Goal: Task Accomplishment & Management: Manage account settings

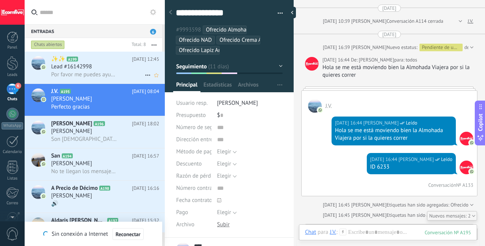
click at [103, 70] on div "Lead #16142998" at bounding box center [105, 67] width 108 height 8
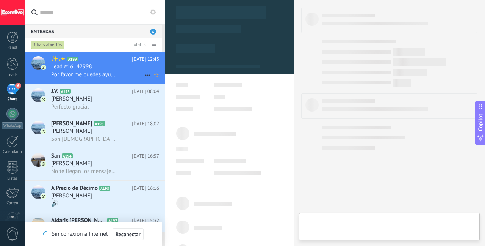
type textarea "**********"
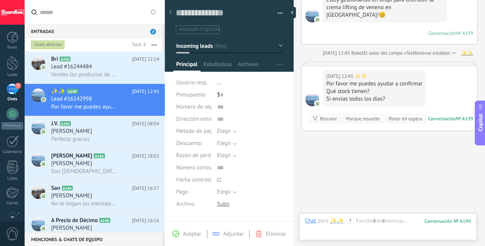
scroll to position [100, 0]
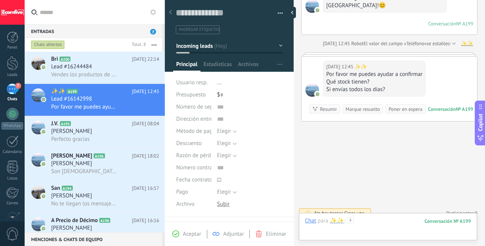
click at [378, 222] on div at bounding box center [388, 228] width 166 height 23
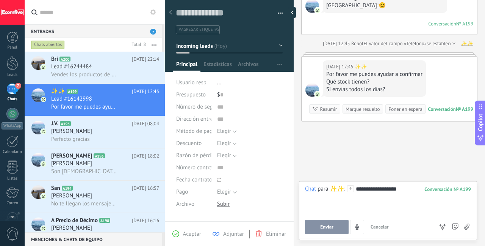
click at [334, 228] on button "Enviar" at bounding box center [327, 227] width 44 height 14
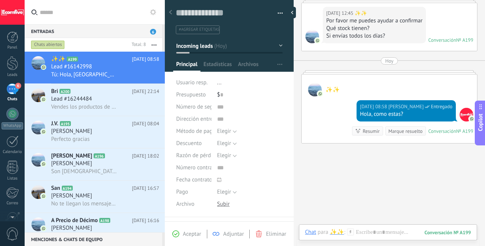
scroll to position [189, 0]
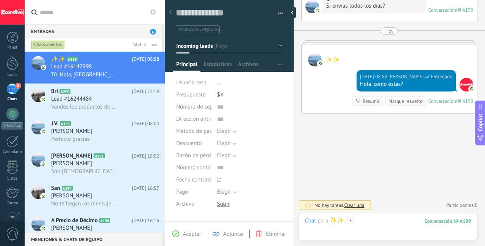
click at [373, 221] on div at bounding box center [388, 228] width 166 height 23
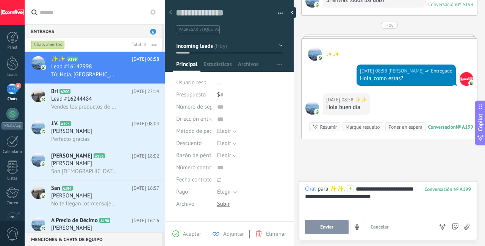
scroll to position [221, 0]
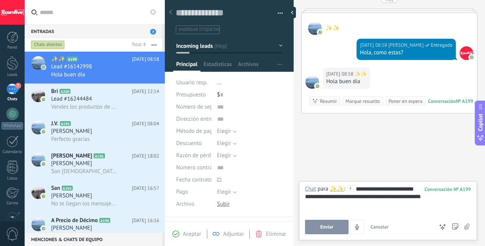
click at [323, 235] on div "**********" at bounding box center [388, 210] width 178 height 59
click at [321, 231] on button "Enviar" at bounding box center [327, 227] width 44 height 14
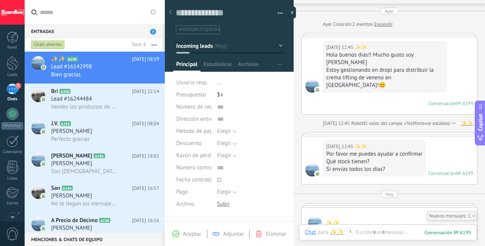
scroll to position [0, 0]
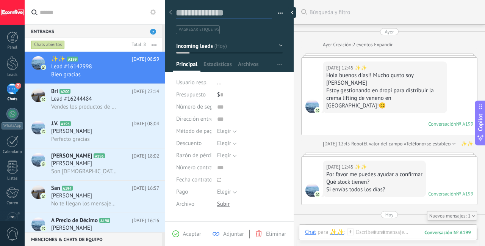
click at [228, 14] on textarea at bounding box center [224, 13] width 96 height 12
type textarea "*"
type textarea "**"
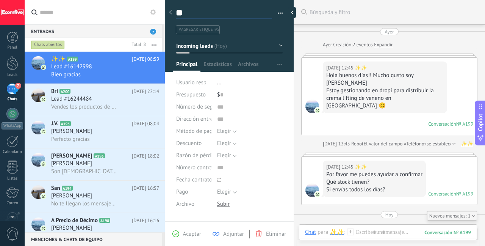
type textarea "***"
type textarea "****"
type textarea "*****"
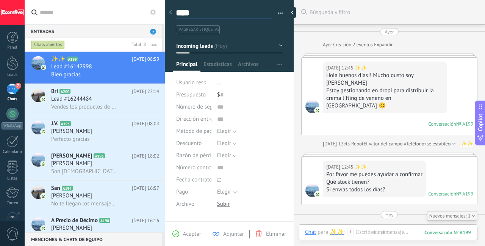
type textarea "*****"
type textarea "******"
type textarea "*******"
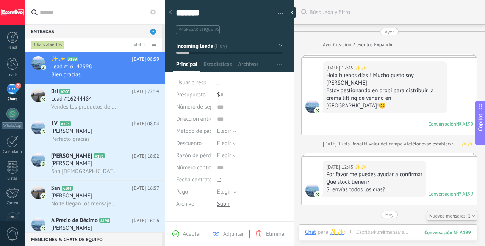
type textarea "********"
type textarea "**********"
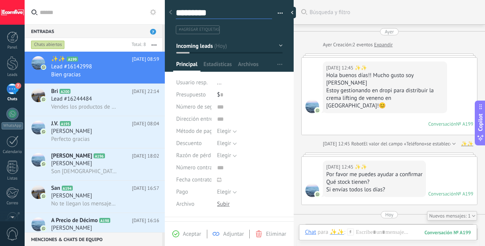
type textarea "**********"
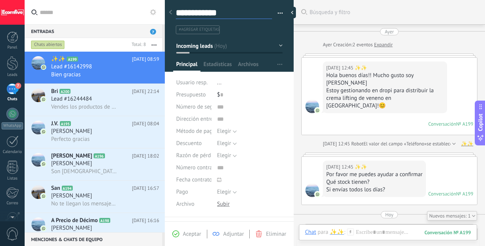
type textarea "**********"
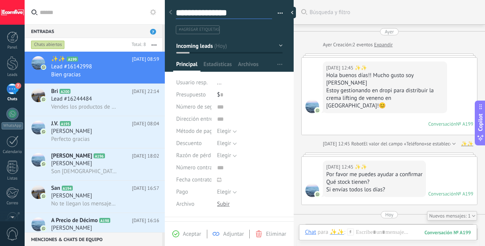
scroll to position [11, 0]
type textarea "**********"
click at [375, 88] on div "Estoy gestionando en dropi para distribuir la crema lifting de veneno en [GEOGR…" at bounding box center [385, 98] width 118 height 23
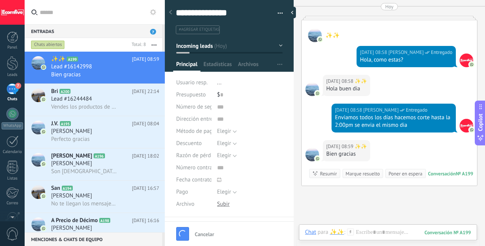
type textarea "**********"
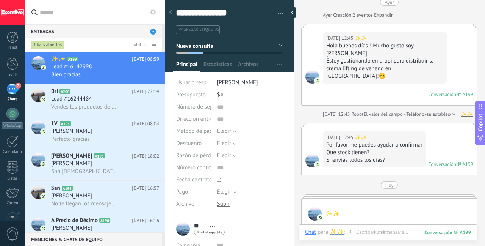
scroll to position [42, 0]
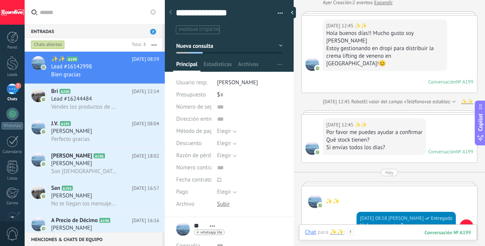
click at [382, 232] on div at bounding box center [388, 239] width 166 height 23
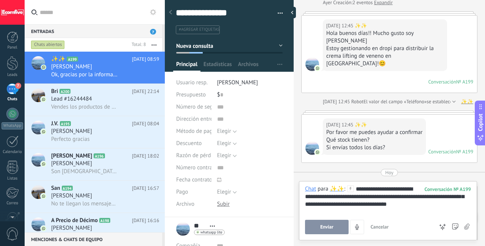
scroll to position [91, 0]
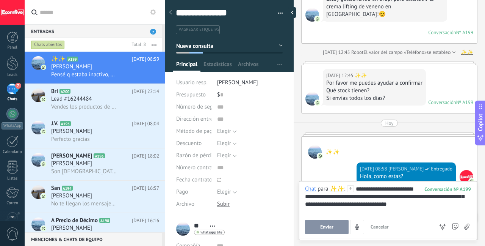
click at [314, 232] on button "Enviar" at bounding box center [327, 227] width 44 height 14
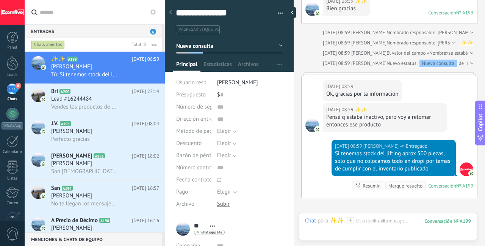
scroll to position [443, 0]
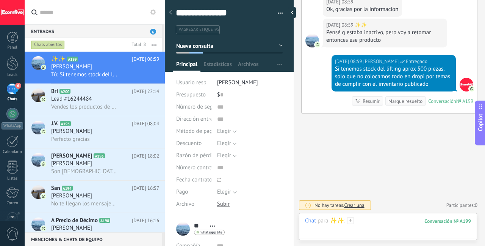
click at [366, 217] on div at bounding box center [388, 228] width 166 height 23
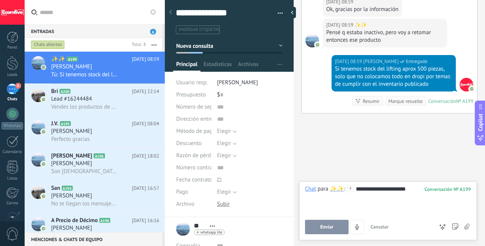
scroll to position [475, 0]
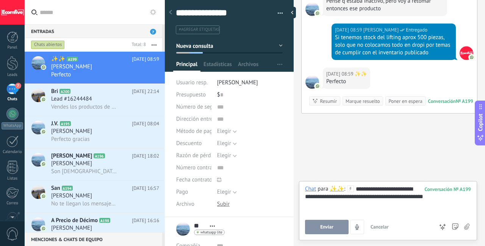
click at [321, 218] on div "**********" at bounding box center [388, 209] width 166 height 49
click at [320, 230] on button "Enviar" at bounding box center [327, 227] width 44 height 14
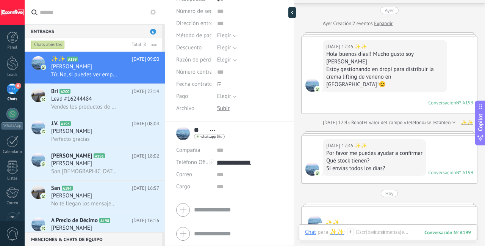
scroll to position [508, 0]
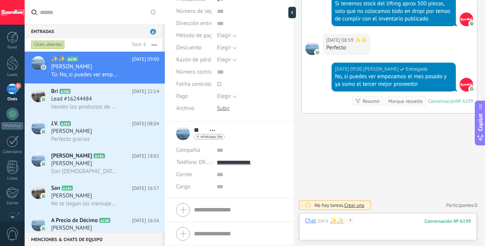
click at [380, 223] on div at bounding box center [388, 228] width 166 height 23
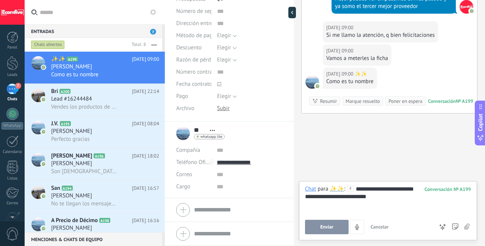
scroll to position [609, 0]
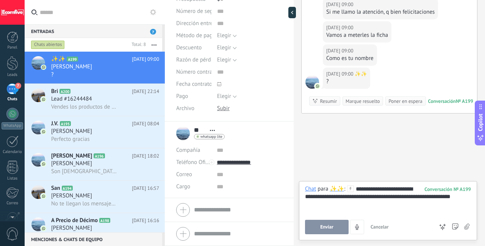
click at [329, 224] on span "Enviar" at bounding box center [326, 226] width 13 height 5
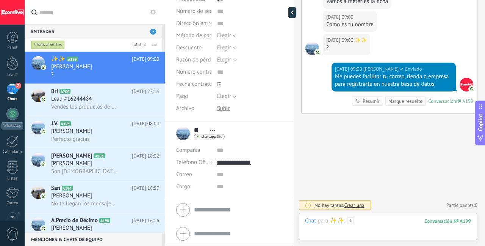
click at [364, 221] on div at bounding box center [388, 228] width 166 height 23
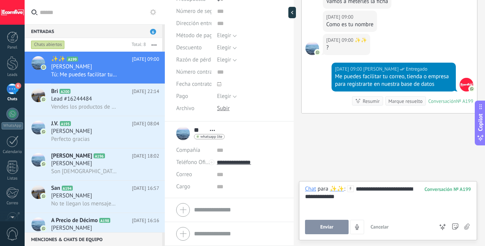
click at [352, 234] on div "**********" at bounding box center [388, 210] width 178 height 59
click at [330, 229] on span "Enviar" at bounding box center [326, 226] width 13 height 5
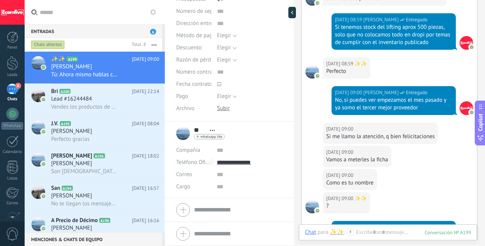
scroll to position [493, 0]
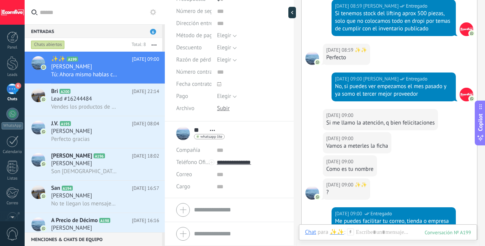
click at [350, 127] on div "Si me llamo la atención, q bien felicitaciones" at bounding box center [380, 123] width 108 height 8
click at [352, 127] on div "Si me llamo la atención, q bien felicitaciones" at bounding box center [380, 123] width 108 height 8
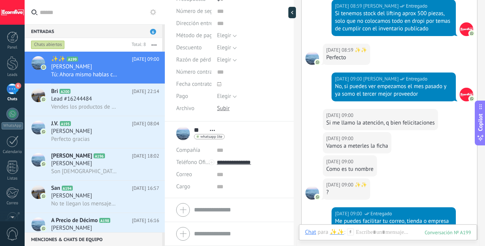
click at [348, 150] on div "Vamos a meterles la ficha" at bounding box center [357, 146] width 62 height 8
click at [345, 173] on div "Como es tu nombre" at bounding box center [349, 169] width 47 height 8
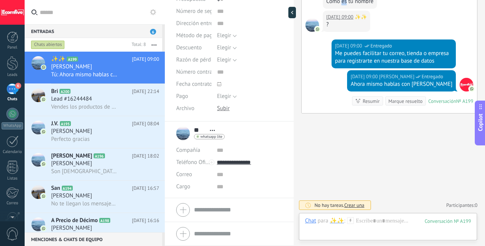
scroll to position [666, 0]
click at [360, 224] on div at bounding box center [388, 228] width 166 height 23
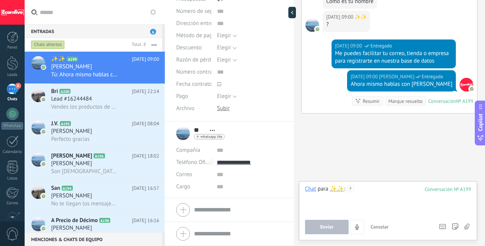
click at [375, 202] on div at bounding box center [388, 199] width 166 height 29
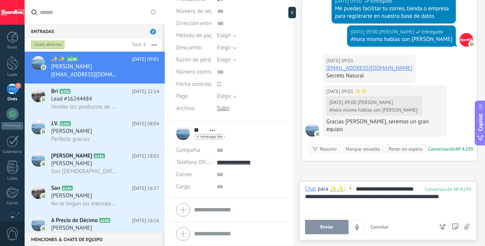
scroll to position [751, 0]
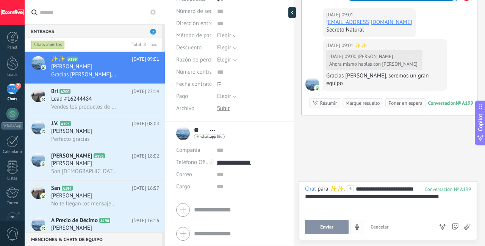
click at [327, 224] on span "Enviar" at bounding box center [326, 226] width 13 height 5
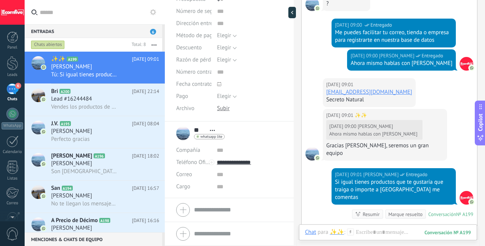
scroll to position [657, 0]
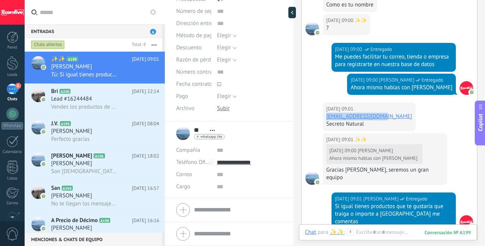
drag, startPoint x: 386, startPoint y: 123, endPoint x: 325, endPoint y: 122, distance: 60.3
click at [325, 122] on div "[DATE] 09:01 ✨✨ [EMAIL_ADDRESS][DOMAIN_NAME] Secreto Natural" at bounding box center [369, 116] width 93 height 29
copy link "[EMAIL_ADDRESS][DOMAIN_NAME]"
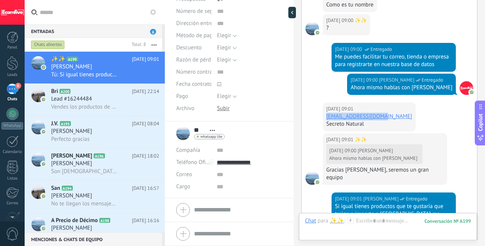
scroll to position [785, 0]
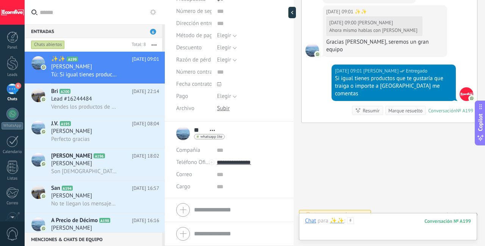
click at [366, 221] on div at bounding box center [388, 228] width 166 height 23
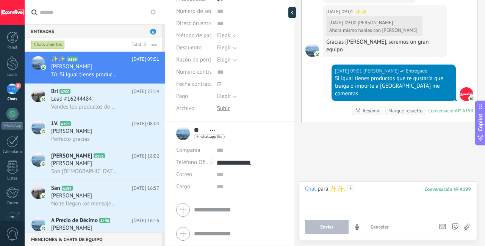
click at [359, 197] on div at bounding box center [388, 199] width 166 height 29
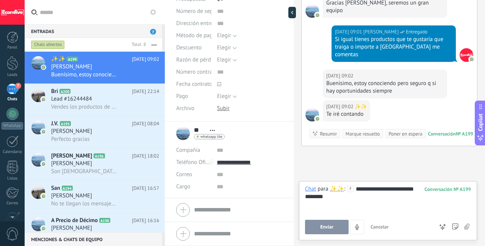
scroll to position [847, 0]
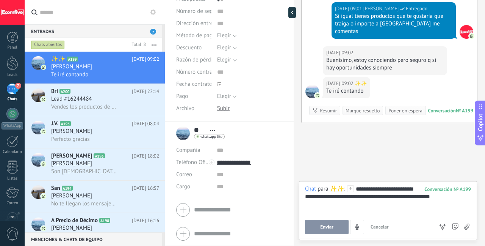
click at [320, 235] on div "**********" at bounding box center [388, 210] width 178 height 59
click at [406, 49] on div "[DATE] 09:02 ✨✨" at bounding box center [385, 53] width 118 height 8
click at [405, 56] on div "Buenísimo, estoy conociendo pero seguro q si hay oportunidades siempre" at bounding box center [385, 63] width 118 height 15
click at [333, 224] on span "Enviar" at bounding box center [326, 226] width 13 height 5
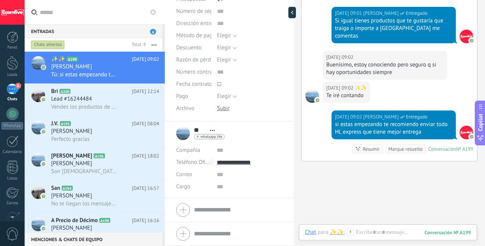
scroll to position [881, 0]
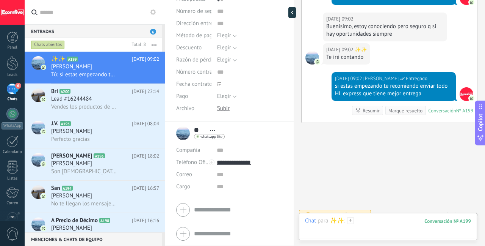
click at [372, 218] on div at bounding box center [388, 228] width 166 height 23
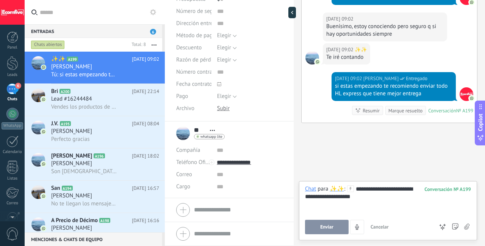
click at [314, 222] on button "Enviar" at bounding box center [327, 227] width 44 height 14
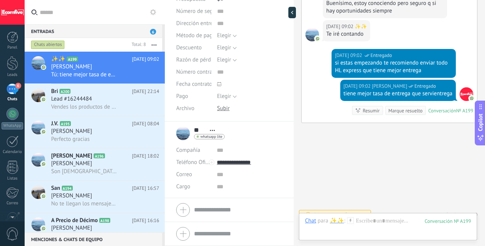
scroll to position [791, 0]
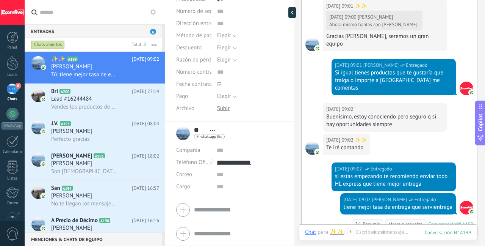
click at [396, 113] on div "Buenísimo, estoy conociendo pero seguro q si hay oportunidades siempre" at bounding box center [385, 120] width 118 height 15
click at [397, 113] on div "Buenísimo, estoy conociendo pero seguro q si hay oportunidades siempre" at bounding box center [385, 120] width 118 height 15
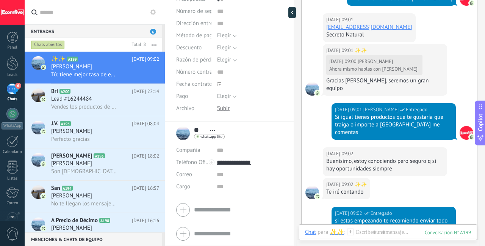
scroll to position [666, 0]
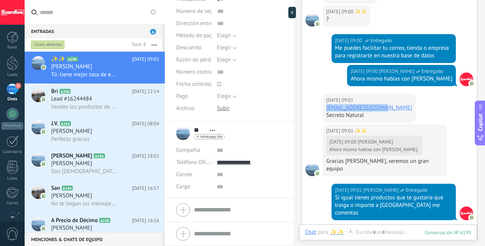
drag, startPoint x: 386, startPoint y: 115, endPoint x: 327, endPoint y: 115, distance: 58.8
click at [327, 115] on div "[DATE] 09:01 ✨✨ [EMAIL_ADDRESS][DOMAIN_NAME] Secreto Natural" at bounding box center [369, 108] width 93 height 29
copy link "[EMAIL_ADDRESS][DOMAIN_NAME]"
click at [217, 176] on input "text" at bounding box center [250, 174] width 66 height 12
paste input "**********"
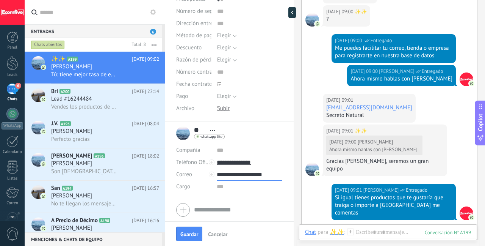
type input "**********"
click at [358, 119] on div "Secreto Natural" at bounding box center [369, 115] width 86 height 8
drag, startPoint x: 353, startPoint y: 122, endPoint x: 327, endPoint y: 124, distance: 26.6
click at [327, 119] on div "Secreto Natural" at bounding box center [369, 115] width 86 height 8
copy div "Secreto Natural"
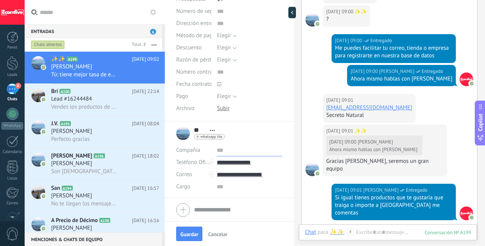
click at [244, 150] on input "text" at bounding box center [250, 150] width 66 height 12
paste input "**********"
type input "**********"
click at [396, 146] on div "[DATE] 09:00 [PERSON_NAME]" at bounding box center [374, 142] width 88 height 8
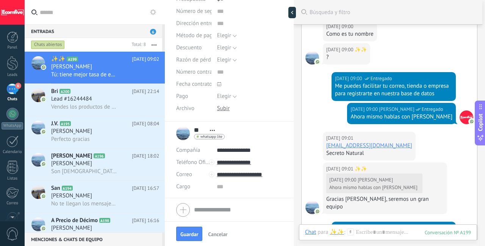
click at [415, 173] on div "[DATE] 09:01 ✨✨" at bounding box center [385, 169] width 118 height 8
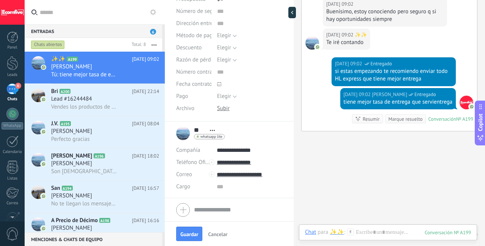
scroll to position [908, 0]
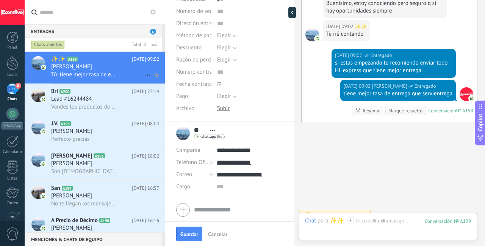
click at [88, 62] on h2 "✨✨ A199" at bounding box center [91, 59] width 81 height 8
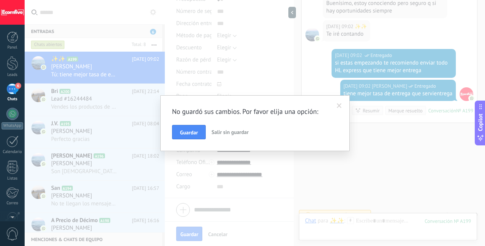
click at [341, 104] on span at bounding box center [339, 105] width 5 height 5
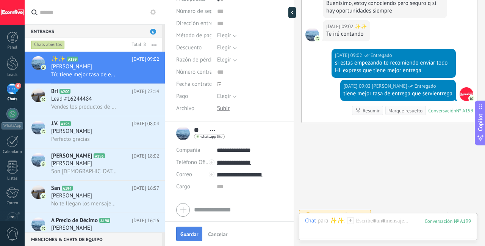
click at [185, 233] on span "Guardar" at bounding box center [189, 233] width 18 height 5
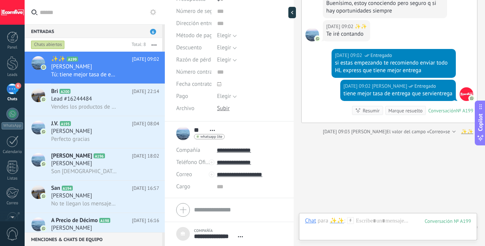
scroll to position [688, 0]
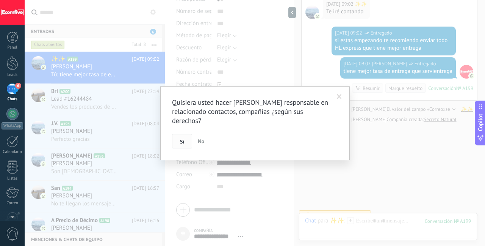
click at [178, 143] on button "Si" at bounding box center [182, 141] width 20 height 14
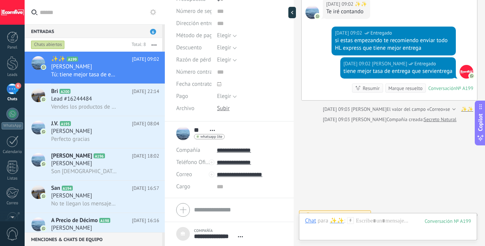
click at [405, 85] on div "Marque resuelto" at bounding box center [406, 88] width 34 height 7
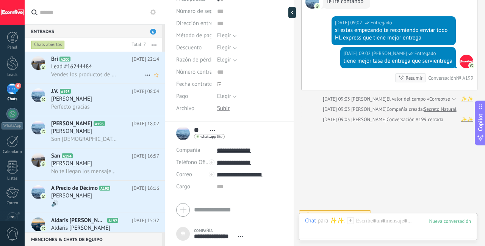
click at [106, 67] on div "Lead #16244484" at bounding box center [105, 67] width 108 height 8
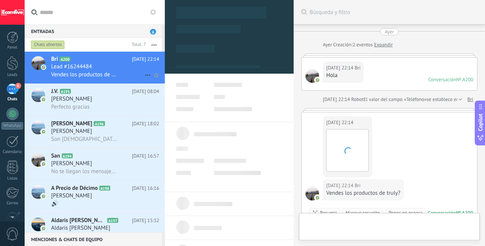
type textarea "**********"
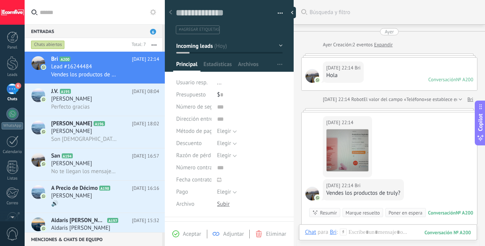
scroll to position [111, 0]
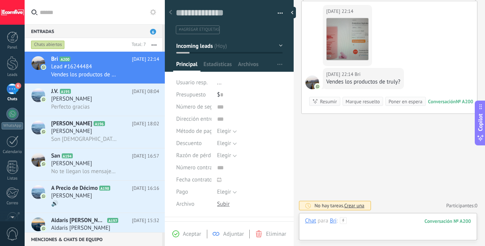
click at [370, 223] on div at bounding box center [388, 228] width 166 height 23
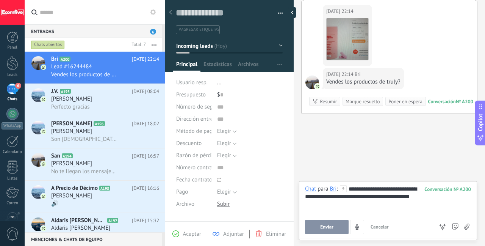
click at [322, 230] on button "Enviar" at bounding box center [327, 227] width 44 height 14
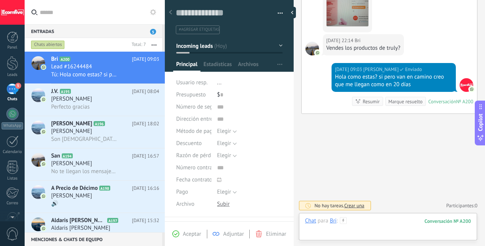
click at [372, 223] on div at bounding box center [388, 228] width 166 height 23
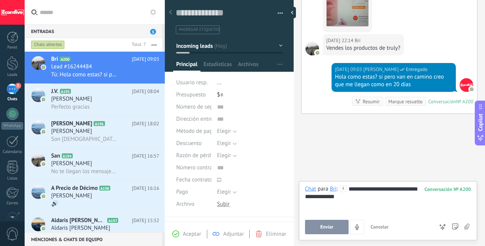
click at [331, 229] on span "Enviar" at bounding box center [326, 226] width 13 height 5
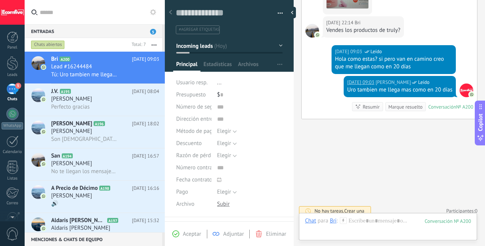
scroll to position [168, 0]
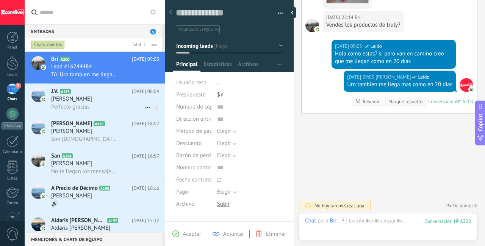
click at [108, 100] on div "[PERSON_NAME]" at bounding box center [105, 99] width 108 height 8
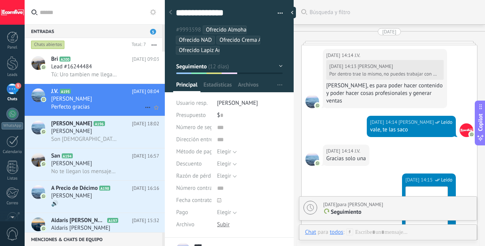
scroll to position [1698, 0]
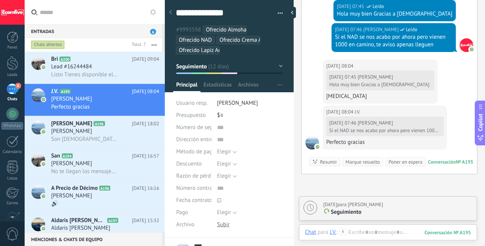
click at [363, 158] on div "Marque resuelto" at bounding box center [363, 161] width 34 height 7
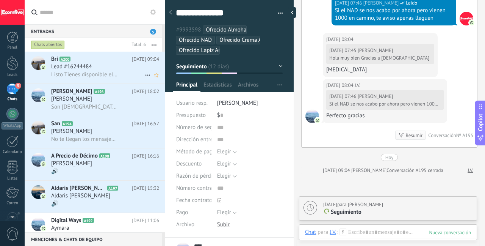
click at [103, 74] on span "Listo Tienes disponible el serum de truly?" at bounding box center [84, 74] width 66 height 7
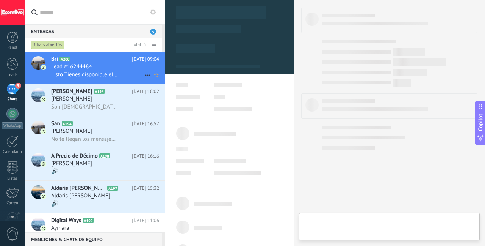
type textarea "**********"
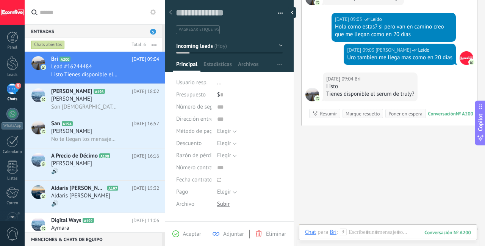
scroll to position [207, 0]
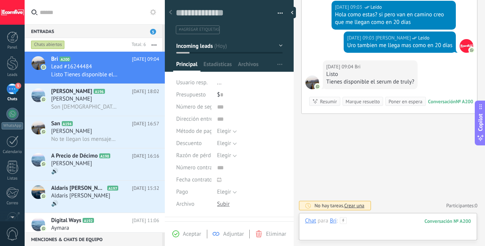
click at [378, 220] on div at bounding box center [388, 228] width 166 height 23
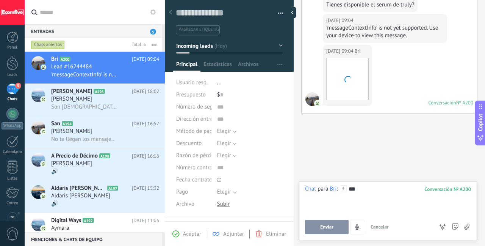
scroll to position [347, 0]
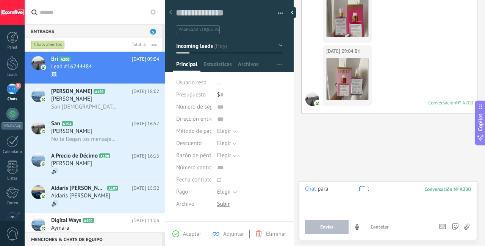
type input "*"
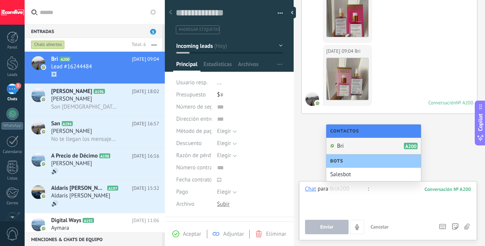
click at [440, 18] on div "[DATE] 09:04 Bri Descargar" at bounding box center [390, 13] width 176 height 63
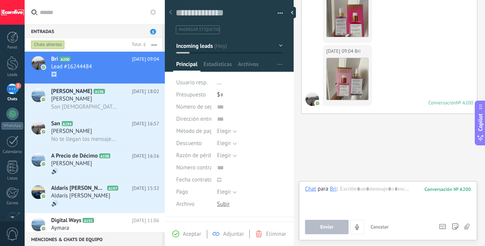
click at [371, 72] on div "[DATE] 09:04 Bri Descargar" at bounding box center [347, 75] width 49 height 61
click at [361, 75] on img at bounding box center [348, 79] width 42 height 42
click at [355, 14] on img at bounding box center [348, 16] width 42 height 42
click at [382, 188] on div at bounding box center [388, 199] width 166 height 29
click at [331, 228] on span "Enviar" at bounding box center [326, 226] width 13 height 5
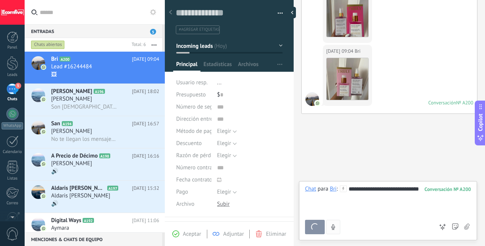
scroll to position [390, 0]
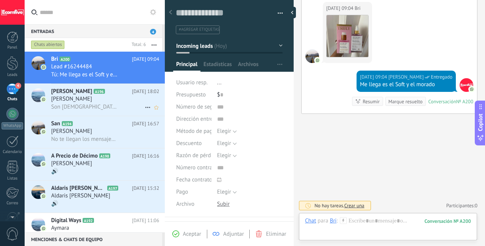
click at [107, 99] on div "[PERSON_NAME]" at bounding box center [105, 99] width 108 height 8
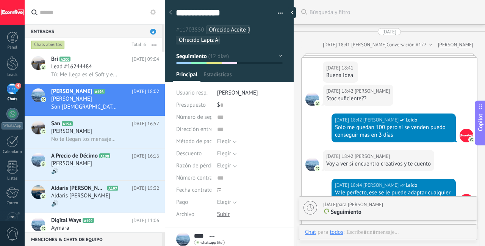
type textarea "***"
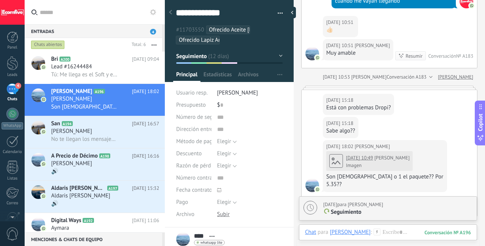
scroll to position [1485, 0]
click at [339, 157] on use at bounding box center [336, 160] width 9 height 6
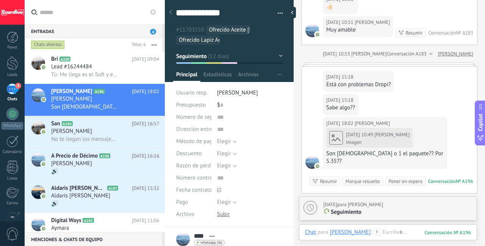
scroll to position [1589, 0]
click at [382, 233] on div at bounding box center [388, 239] width 166 height 23
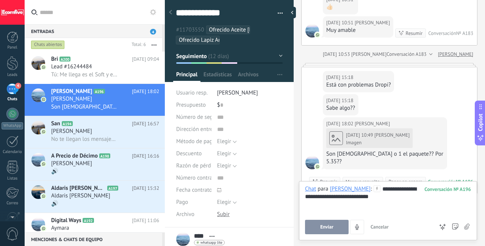
click at [333, 227] on span "Enviar" at bounding box center [326, 226] width 13 height 5
type textarea "**********"
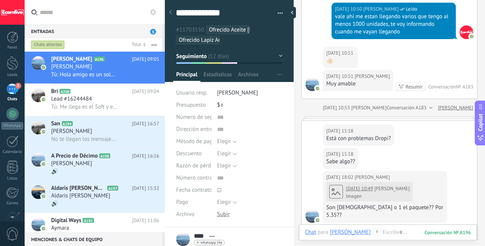
scroll to position [1528, 0]
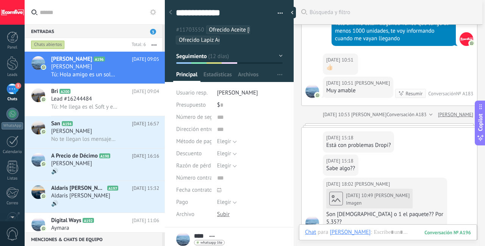
click at [352, 141] on div "Está con problemas Dropi?" at bounding box center [358, 145] width 64 height 8
click at [379, 229] on div at bounding box center [388, 239] width 166 height 23
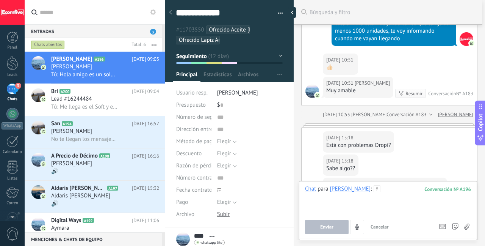
click at [374, 195] on div at bounding box center [388, 199] width 166 height 29
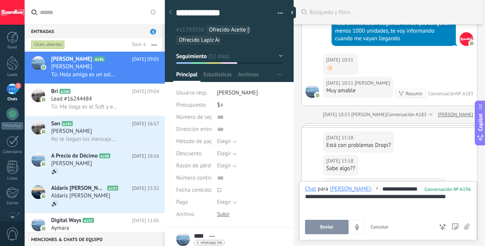
click at [331, 228] on span "Enviar" at bounding box center [326, 226] width 13 height 5
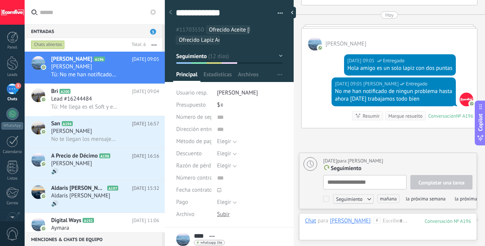
scroll to position [1818, 0]
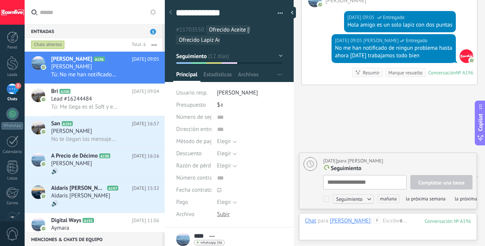
click at [398, 69] on div "Marque resuelto" at bounding box center [406, 72] width 34 height 7
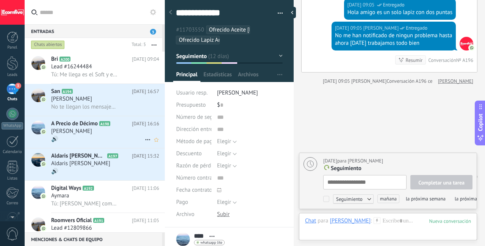
click at [123, 137] on div "🔊" at bounding box center [105, 139] width 108 height 8
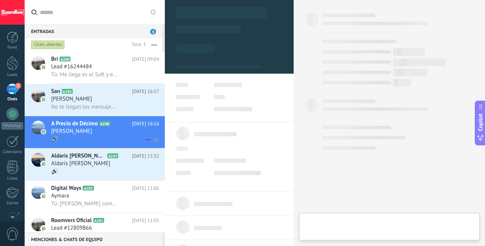
type textarea "***"
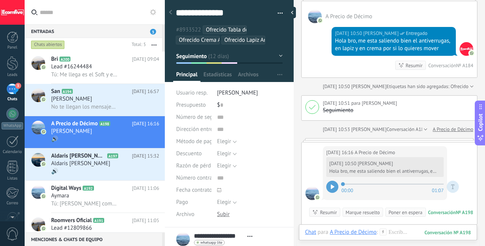
scroll to position [1897, 0]
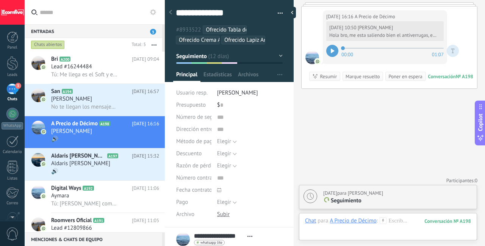
click at [332, 49] on icon at bounding box center [332, 51] width 3 height 5
click at [394, 221] on div at bounding box center [388, 228] width 166 height 23
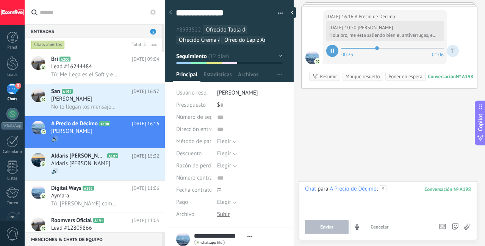
click at [405, 193] on div at bounding box center [388, 199] width 166 height 29
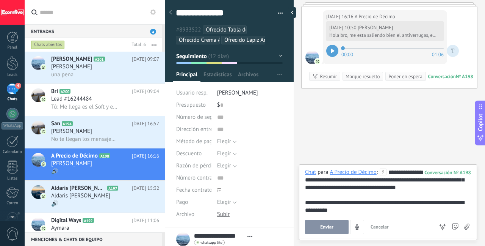
click at [322, 227] on span "Enviar" at bounding box center [326, 226] width 13 height 5
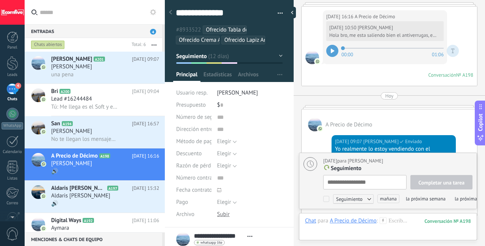
scroll to position [8, 0]
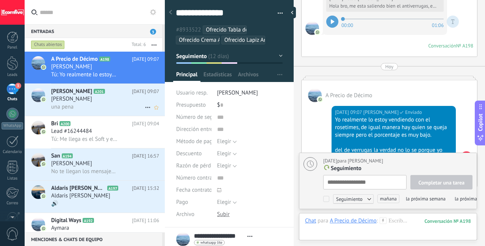
click at [99, 113] on div "[PERSON_NAME] A201 [DATE] 09:07 [PERSON_NAME] una pena" at bounding box center [108, 100] width 114 height 32
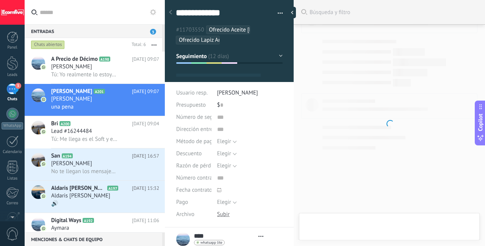
type textarea "***"
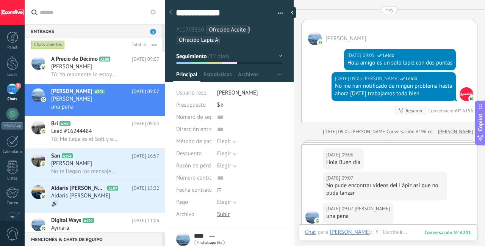
scroll to position [1510, 0]
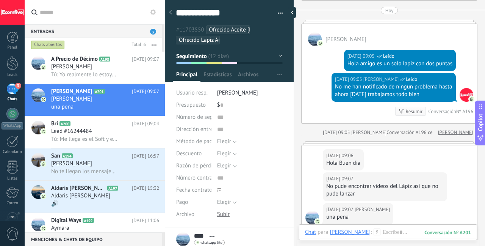
click at [241, 40] on ul "#11703550 Ofrecido Aceite [MEDICAL_DATA] Ofrecido Lapiz Antiverrugas" at bounding box center [229, 35] width 109 height 20
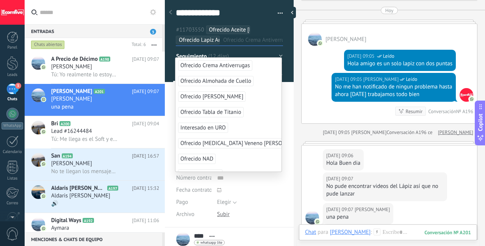
click at [392, 145] on div "[DATE] 09:06 [PERSON_NAME] dia" at bounding box center [390, 158] width 176 height 27
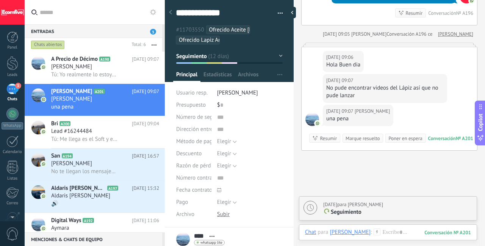
scroll to position [1505, 0]
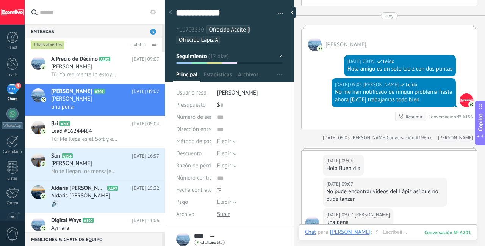
click at [238, 42] on ul "#11703550 Ofrecido Aceite [MEDICAL_DATA] Ofrecido Lapiz Antiverrugas" at bounding box center [229, 35] width 109 height 20
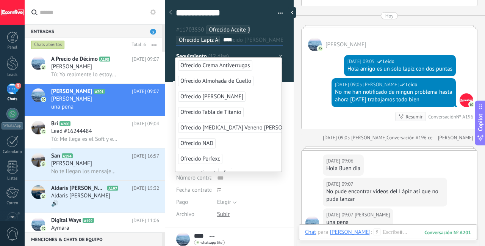
type input "****"
click at [227, 96] on span "Ofrecido [PERSON_NAME]" at bounding box center [211, 96] width 67 height 10
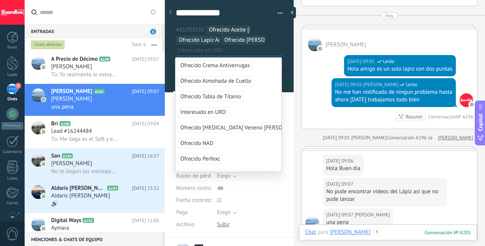
click at [373, 233] on div at bounding box center [388, 239] width 166 height 23
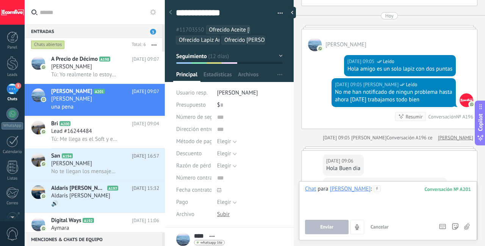
click at [363, 197] on div at bounding box center [388, 199] width 166 height 29
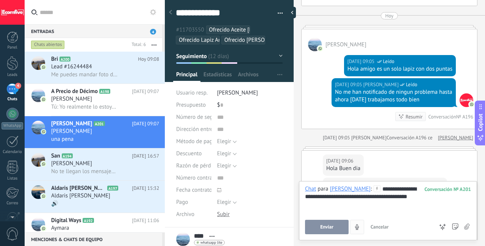
click at [333, 223] on button "Enviar" at bounding box center [327, 227] width 44 height 14
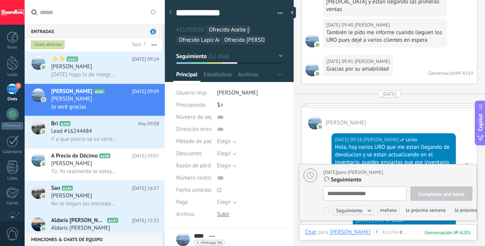
scroll to position [2257, 0]
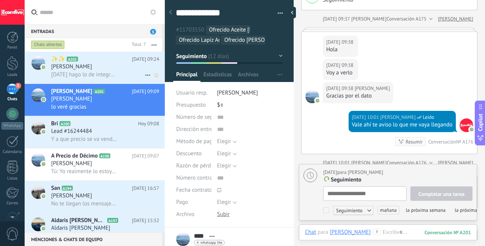
click at [98, 74] on span "[DATE] hago lo de integraciones, yo creo q [DATE] ya activo las campañas" at bounding box center [84, 74] width 66 height 7
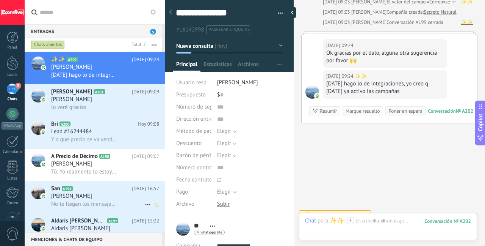
scroll to position [111, 0]
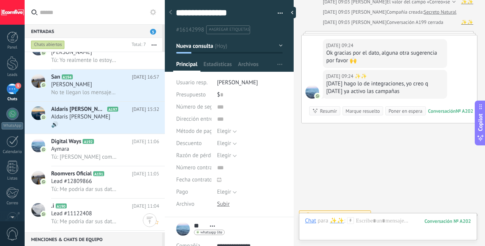
click at [90, 217] on span "Lead #11122408" at bounding box center [71, 214] width 41 height 8
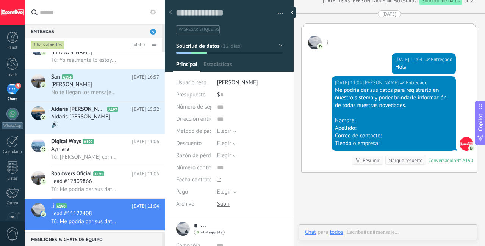
scroll to position [11, 0]
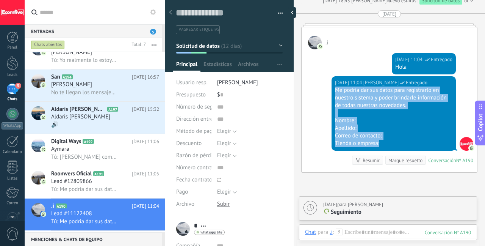
drag, startPoint x: 386, startPoint y: 144, endPoint x: 323, endPoint y: 89, distance: 83.1
click at [323, 89] on div "[DATE] 11:04 [PERSON_NAME] Entregado Me podría dar sus datos para registrarlo e…" at bounding box center [390, 124] width 176 height 96
copy div "Me podría dar sus datos para registrarlo en nuestro sistema y poder brindarle i…"
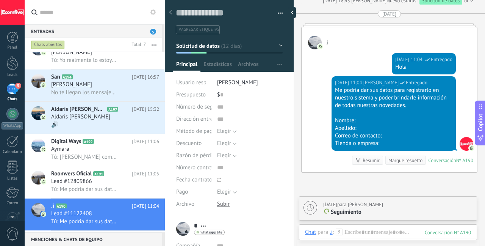
click at [405, 160] on div "Marque resuelto" at bounding box center [406, 160] width 34 height 7
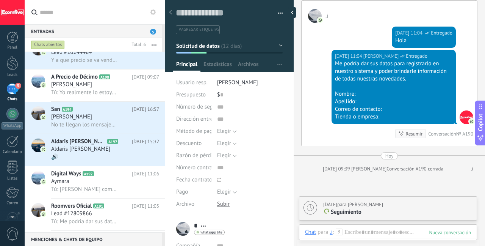
scroll to position [79, 0]
click at [118, 185] on div "Aymara" at bounding box center [105, 181] width 108 height 8
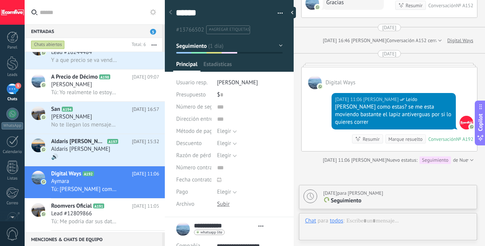
scroll to position [8, 0]
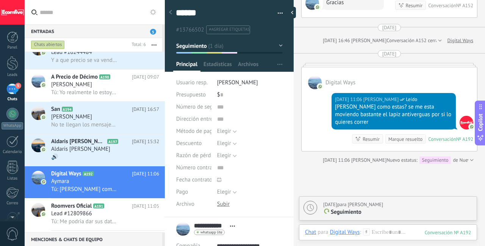
click at [392, 143] on div "Marque resuelto" at bounding box center [406, 138] width 34 height 7
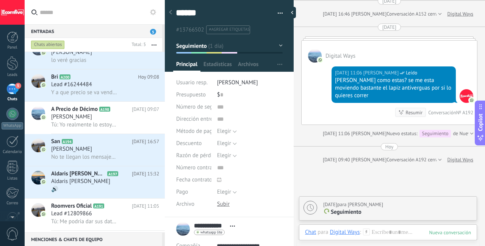
scroll to position [47, 0]
click at [114, 210] on icon at bounding box center [111, 206] width 8 height 8
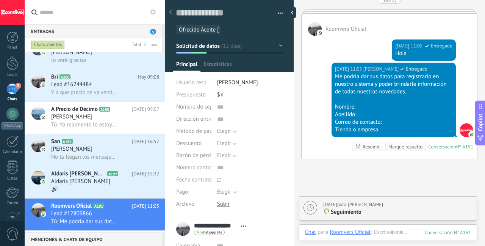
scroll to position [1008, 0]
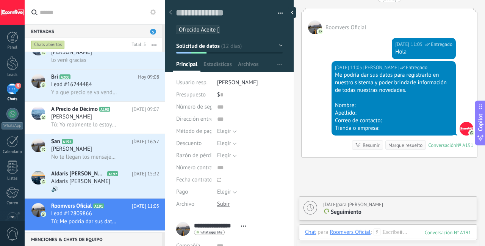
click at [392, 149] on div "Marque resuelto" at bounding box center [406, 144] width 34 height 7
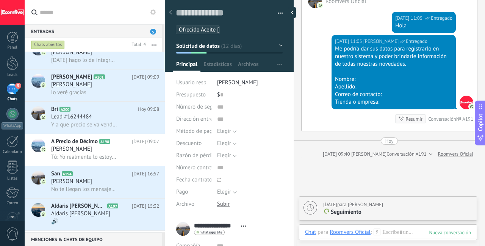
scroll to position [15, 0]
click at [102, 155] on span "Tú: Yo realmente lo estoy vendiendo con el rosetimes, de igual manera hay quien…" at bounding box center [84, 156] width 66 height 7
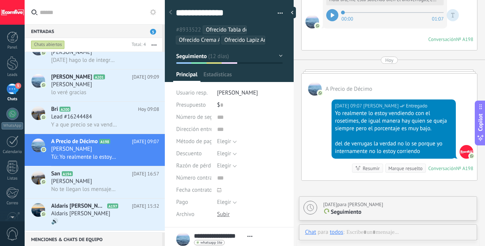
scroll to position [8, 0]
click at [395, 167] on div "Marque resuelto" at bounding box center [406, 168] width 34 height 7
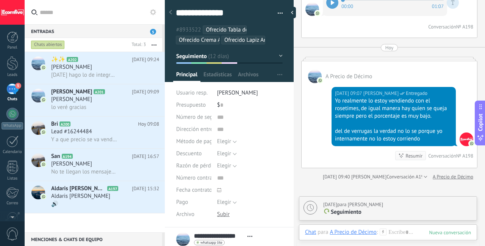
scroll to position [0, 0]
click at [94, 171] on span "No te llegan los mensajes más raro" at bounding box center [84, 171] width 66 height 7
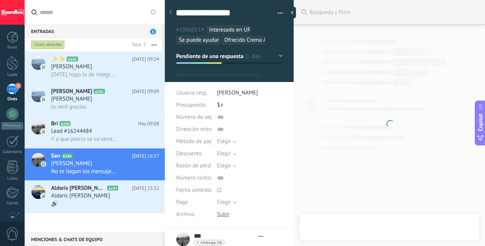
type textarea "***"
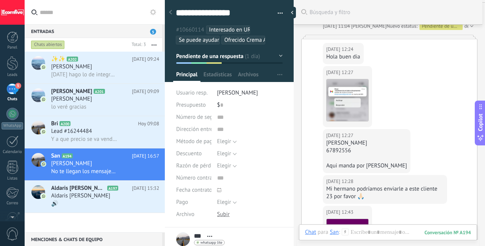
scroll to position [1601, 0]
click at [358, 154] on div "67892556" at bounding box center [366, 152] width 81 height 8
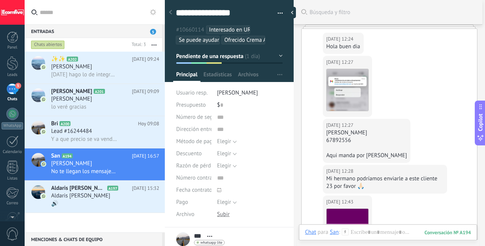
scroll to position [1620, 0]
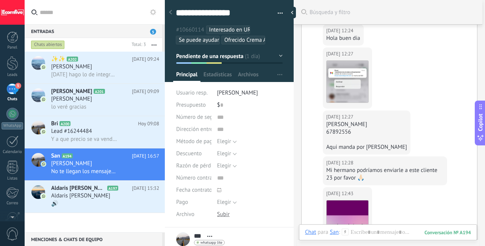
click at [349, 151] on div "Aqui manda por [PERSON_NAME]" at bounding box center [366, 147] width 81 height 8
click at [350, 151] on div "Aqui manda por [PERSON_NAME]" at bounding box center [366, 147] width 81 height 8
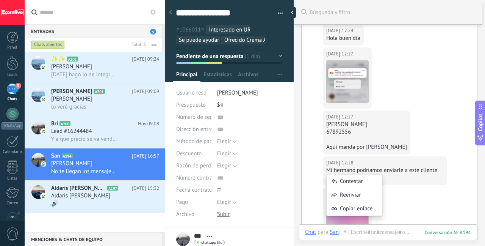
click at [420, 179] on div "Mi hermano podríamos enviarle a este cliente 23 por favor 🙏🏻" at bounding box center [385, 173] width 118 height 15
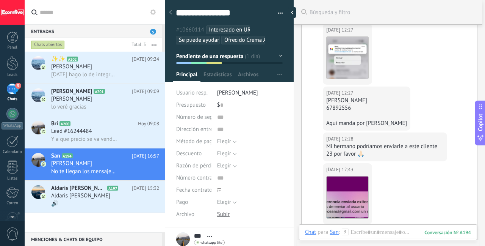
scroll to position [1721, 0]
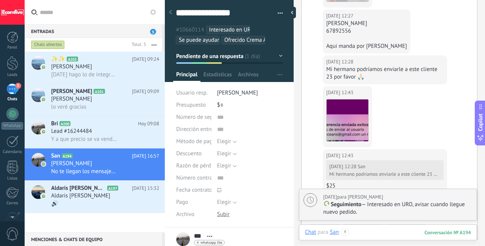
click at [364, 231] on div at bounding box center [388, 239] width 166 height 23
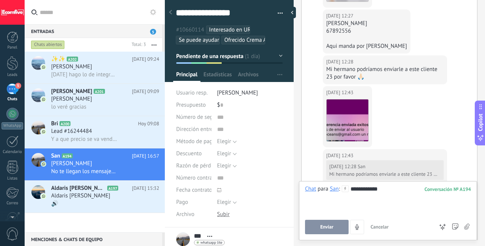
click at [322, 232] on button "Enviar" at bounding box center [327, 227] width 44 height 14
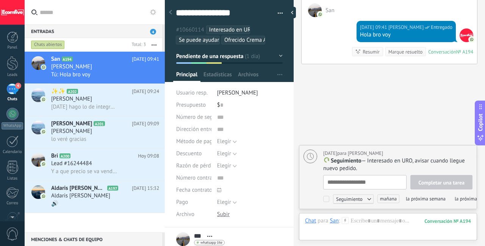
scroll to position [1996, 0]
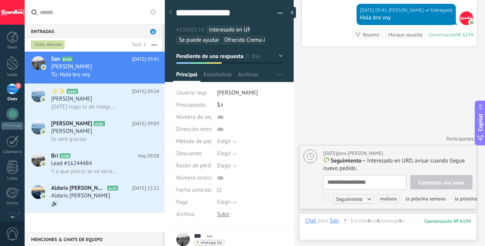
click at [408, 33] on div "Marque resuelto" at bounding box center [406, 34] width 34 height 7
click at [410, 34] on div "Marque resuelto" at bounding box center [406, 34] width 34 height 7
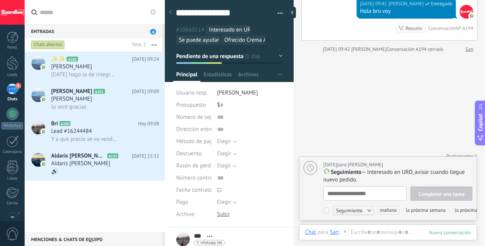
scroll to position [1919, 0]
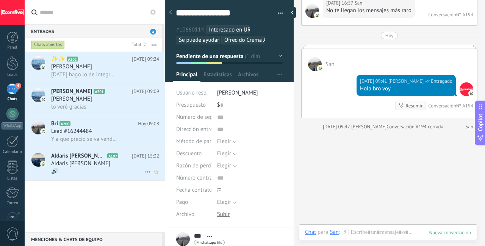
click at [107, 172] on div "🔊" at bounding box center [105, 171] width 108 height 8
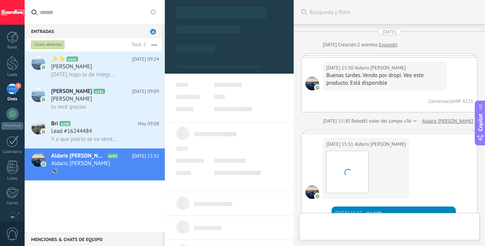
scroll to position [1698, 0]
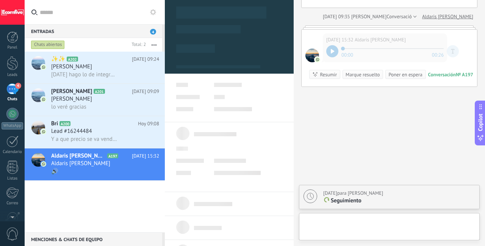
type textarea "***"
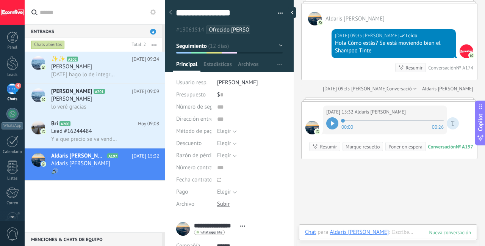
scroll to position [1584, 0]
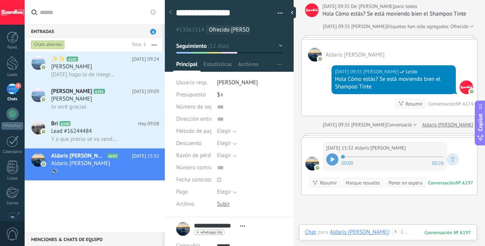
click at [333, 165] on div at bounding box center [332, 159] width 12 height 12
click at [394, 234] on div at bounding box center [388, 239] width 166 height 23
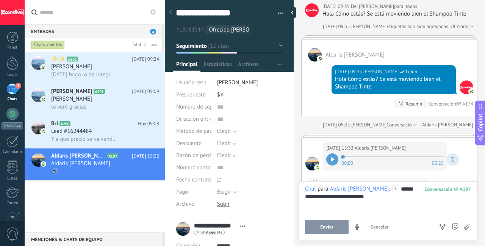
click at [316, 230] on button "Enviar" at bounding box center [327, 227] width 44 height 14
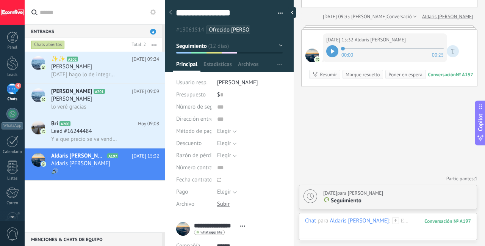
scroll to position [8, 0]
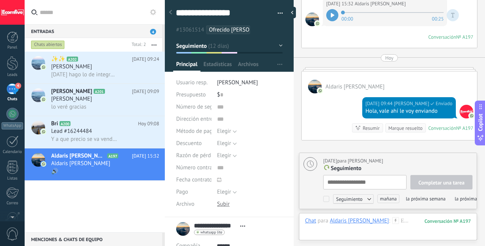
click at [411, 132] on div "Marque resuelto" at bounding box center [406, 127] width 34 height 7
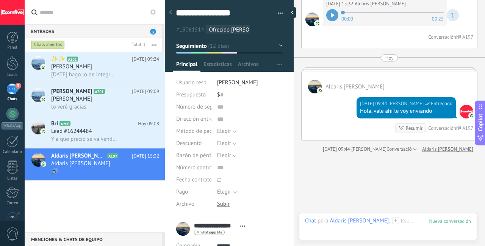
scroll to position [1832, 0]
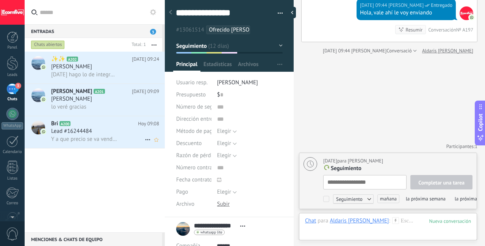
click at [125, 129] on div "Lead #16244484" at bounding box center [105, 131] width 108 height 8
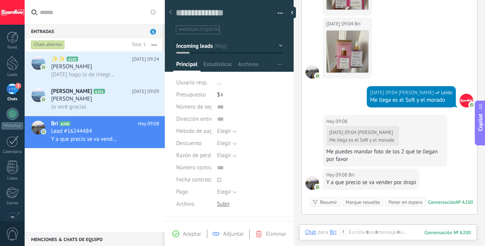
scroll to position [422, 0]
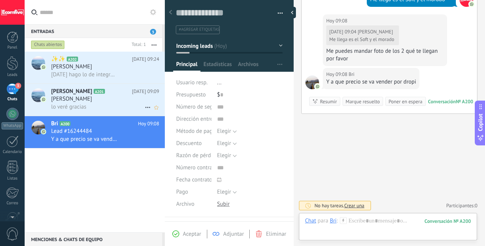
click at [85, 102] on span "[PERSON_NAME]" at bounding box center [71, 99] width 41 height 8
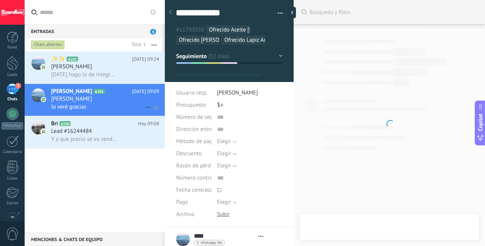
scroll to position [8, 0]
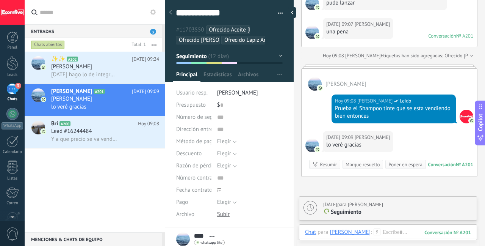
click at [366, 161] on div "Marque resuelto" at bounding box center [363, 164] width 34 height 7
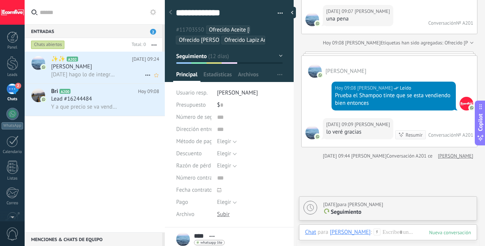
click at [106, 74] on span "[DATE] hago lo de integraciones, yo creo q [DATE] ya activo las campañas" at bounding box center [84, 74] width 66 height 7
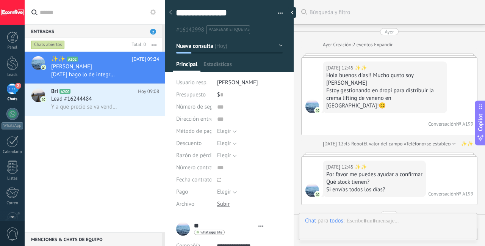
type textarea "***"
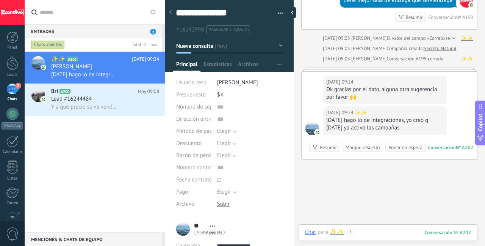
click at [369, 233] on div at bounding box center [388, 239] width 166 height 23
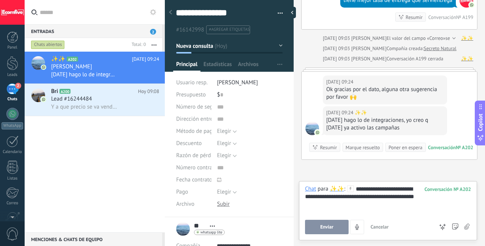
click at [334, 224] on button "Enviar" at bounding box center [327, 227] width 44 height 14
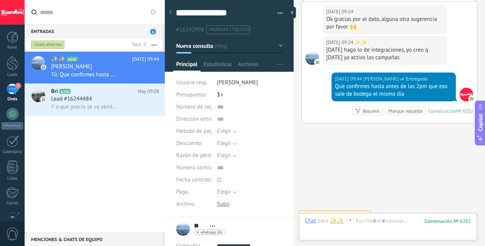
click at [397, 107] on div "Marque resuelto" at bounding box center [406, 110] width 34 height 7
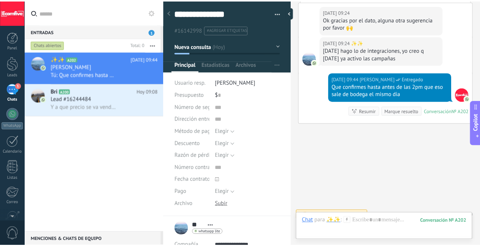
scroll to position [842, 0]
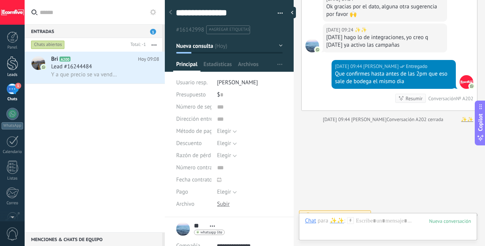
click at [14, 66] on div at bounding box center [12, 63] width 11 height 14
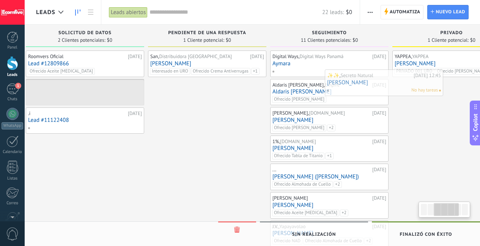
scroll to position [0, 267]
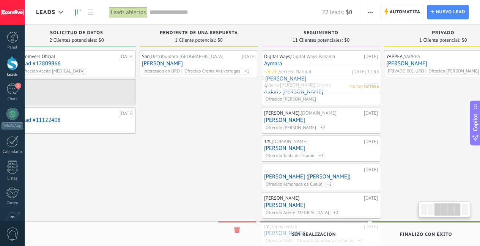
drag, startPoint x: 195, startPoint y: 85, endPoint x: 296, endPoint y: 80, distance: 101.0
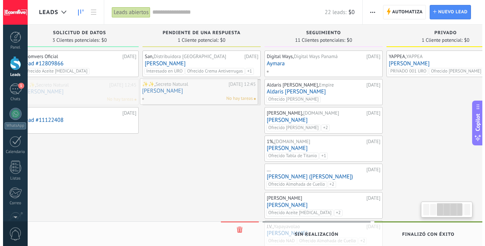
scroll to position [0, 262]
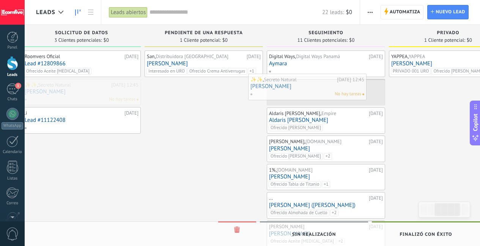
drag, startPoint x: 75, startPoint y: 93, endPoint x: 306, endPoint y: 88, distance: 230.6
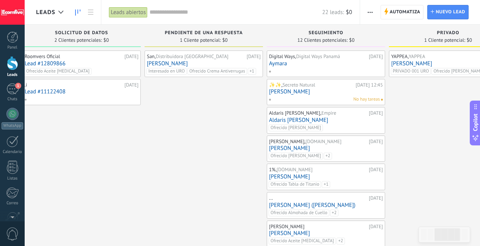
click at [206, 140] on div "San, Distribuidora Panamá 11.09.2025 Santiago Ramírez Interesado en URO Ofrecid…" at bounding box center [203, 224] width 118 height 349
click at [24, 88] on link "1 Chats" at bounding box center [12, 92] width 25 height 18
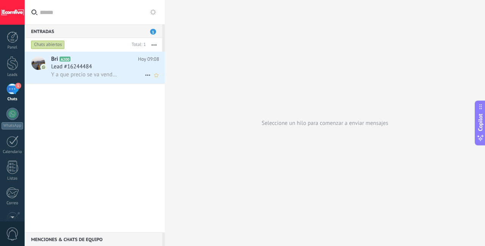
click at [108, 71] on span "Y a que precio se va vender por dropi" at bounding box center [84, 74] width 66 height 7
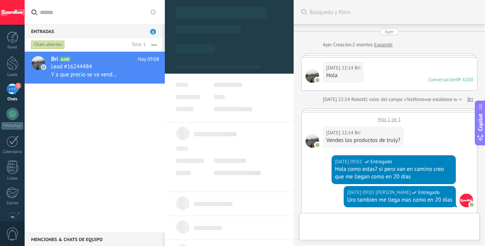
scroll to position [422, 0]
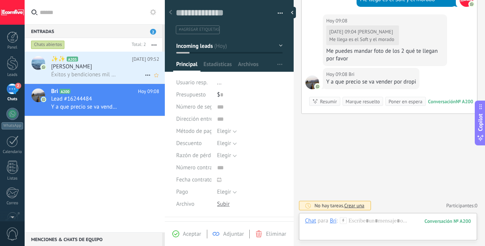
click at [101, 73] on span "Éxitos y bendiciones mil en tu negocio 🙌" at bounding box center [84, 74] width 66 height 7
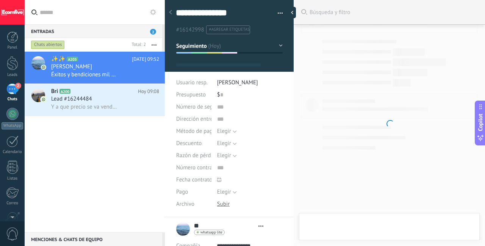
type textarea "***"
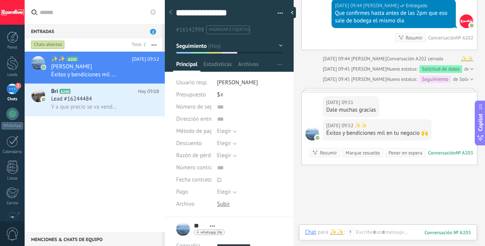
scroll to position [944, 0]
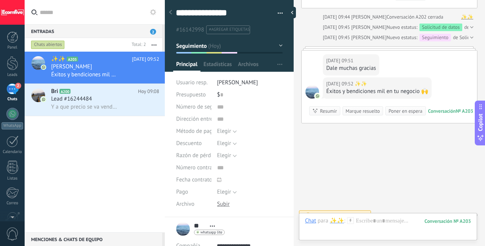
click at [382, 217] on div "Chat Correo Nota Tarea Chat para ✨✨ : 203 Enviar Cancelar Rastrear clics en lin…" at bounding box center [388, 226] width 178 height 27
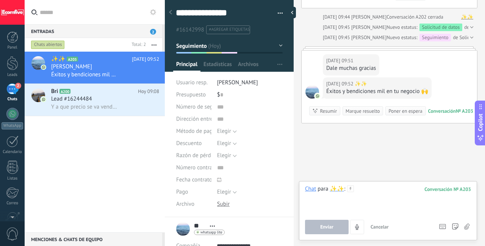
click at [369, 192] on div at bounding box center [388, 199] width 166 height 29
click at [330, 228] on span "Enviar" at bounding box center [326, 226] width 13 height 5
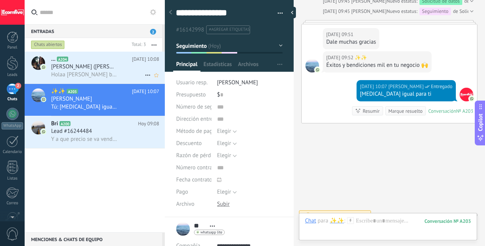
click at [106, 69] on span "Isabella Garcia (Luis Camilo)" at bounding box center [84, 67] width 66 height 8
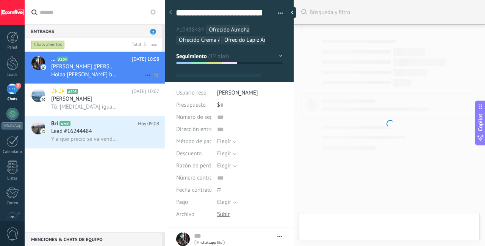
type textarea "**********"
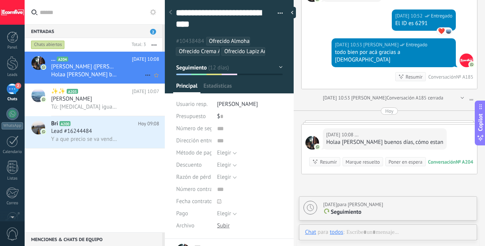
scroll to position [23, 0]
click at [392, 232] on div at bounding box center [388, 239] width 166 height 23
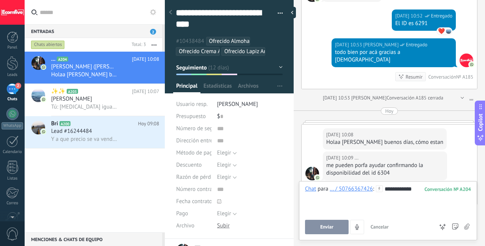
scroll to position [1645, 0]
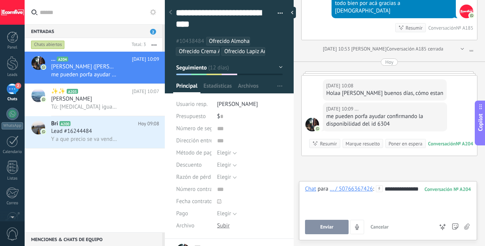
click at [331, 228] on span "Enviar" at bounding box center [326, 226] width 13 height 5
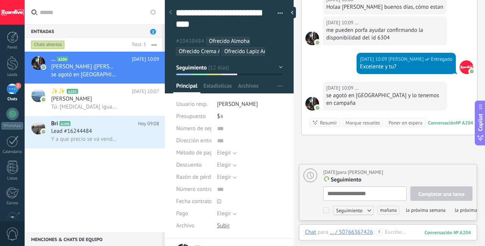
scroll to position [1729, 0]
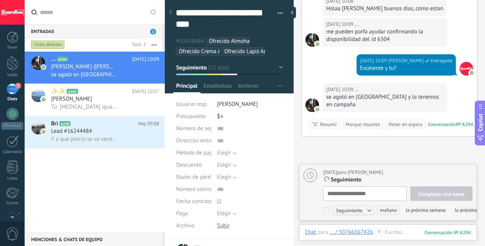
type textarea "**********"
click at [401, 234] on div at bounding box center [388, 239] width 166 height 23
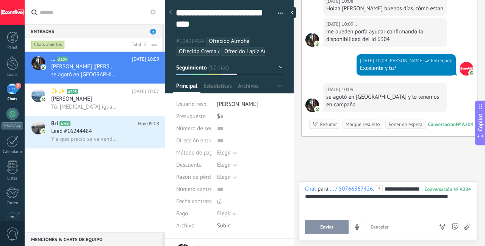
click at [319, 225] on button "Enviar" at bounding box center [327, 227] width 44 height 14
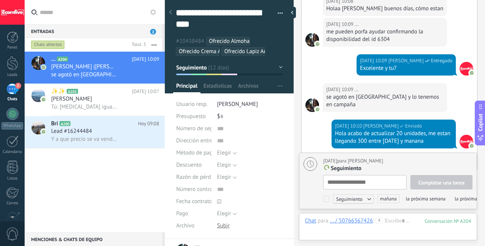
scroll to position [1813, 0]
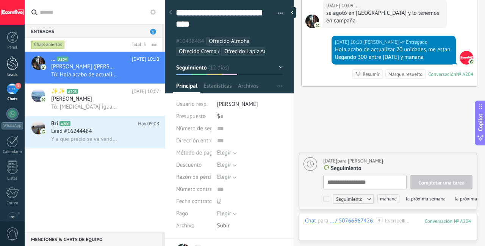
click at [15, 72] on link "Leads" at bounding box center [12, 66] width 25 height 21
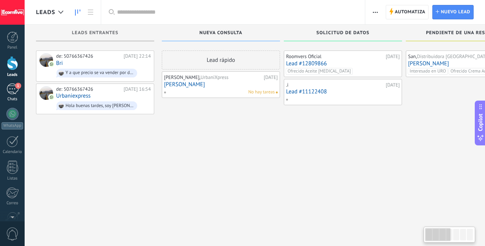
click at [13, 89] on div "1" at bounding box center [12, 88] width 12 height 11
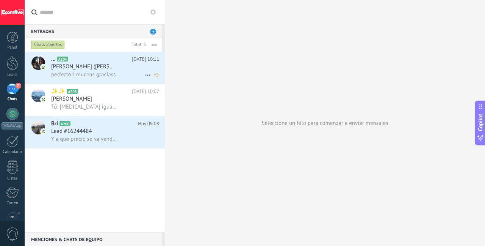
click at [117, 69] on h3 "Isabella Garcia (Luis Camilo)" at bounding box center [86, 67] width 70 height 8
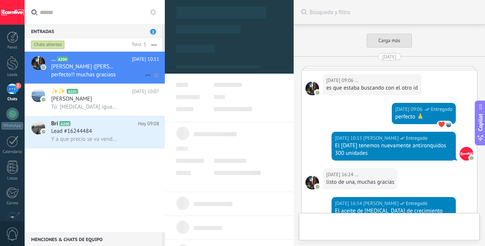
scroll to position [1622, 0]
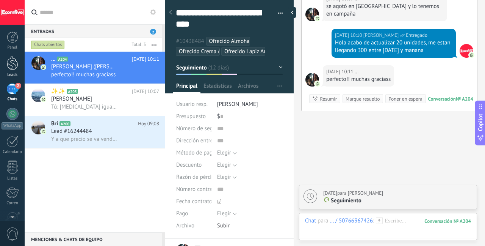
click at [17, 72] on link "Leads" at bounding box center [12, 66] width 25 height 21
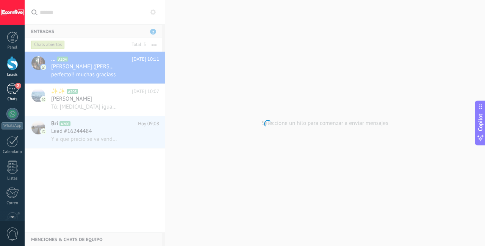
click at [16, 88] on div "2" at bounding box center [12, 88] width 12 height 11
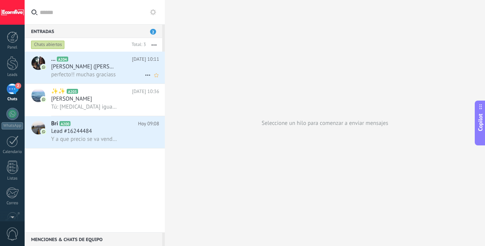
click at [123, 61] on h2 "... A204" at bounding box center [91, 59] width 81 height 8
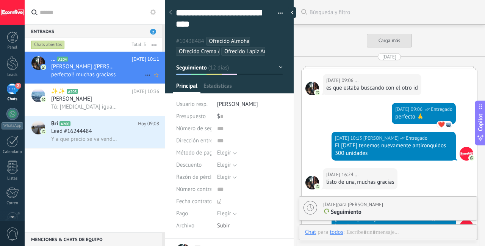
scroll to position [1563, 0]
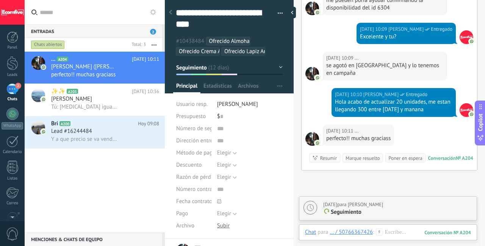
click at [369, 154] on div "Marque resuelto" at bounding box center [363, 157] width 34 height 7
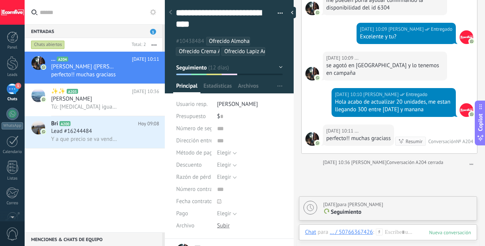
scroll to position [1575, 0]
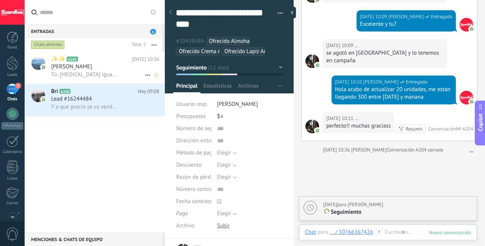
click at [105, 61] on h2 "✨✨ A203" at bounding box center [91, 59] width 81 height 8
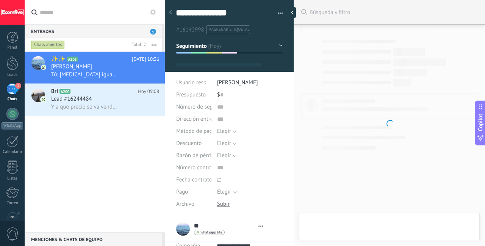
type textarea "***"
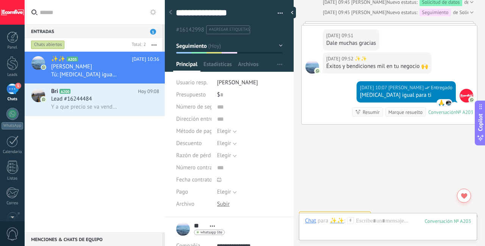
scroll to position [970, 0]
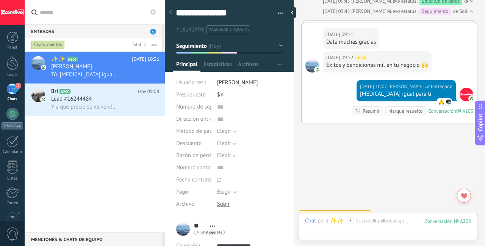
click at [401, 107] on div "Marque resuelto" at bounding box center [406, 110] width 34 height 7
